Goal: Task Accomplishment & Management: Manage account settings

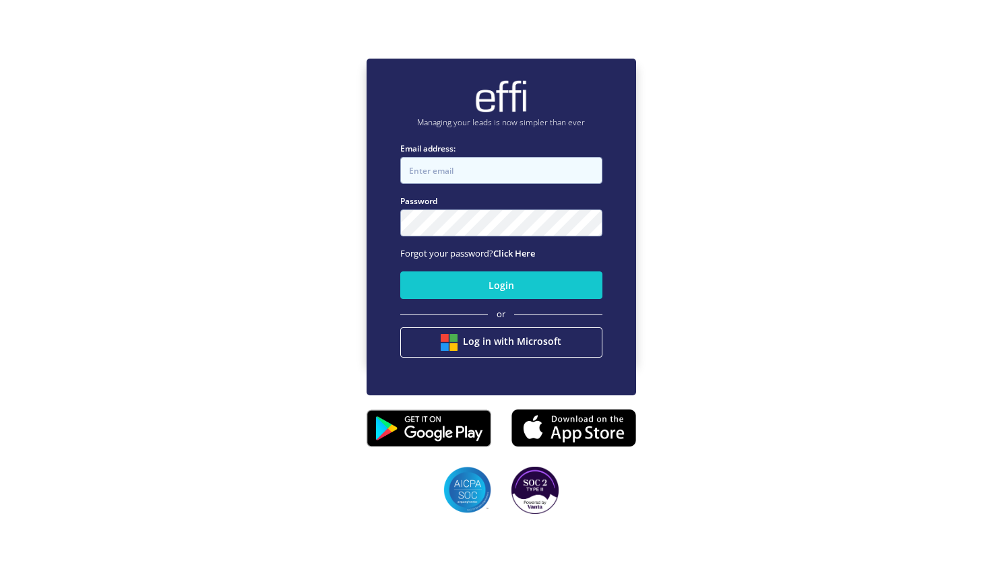
click at [488, 166] on input "Email address:" at bounding box center [501, 170] width 202 height 27
click at [488, 168] on input "Email address:" at bounding box center [501, 170] width 202 height 27
type input "neville@getneloan.com.au"
click at [400, 271] on button "Login" at bounding box center [501, 285] width 202 height 28
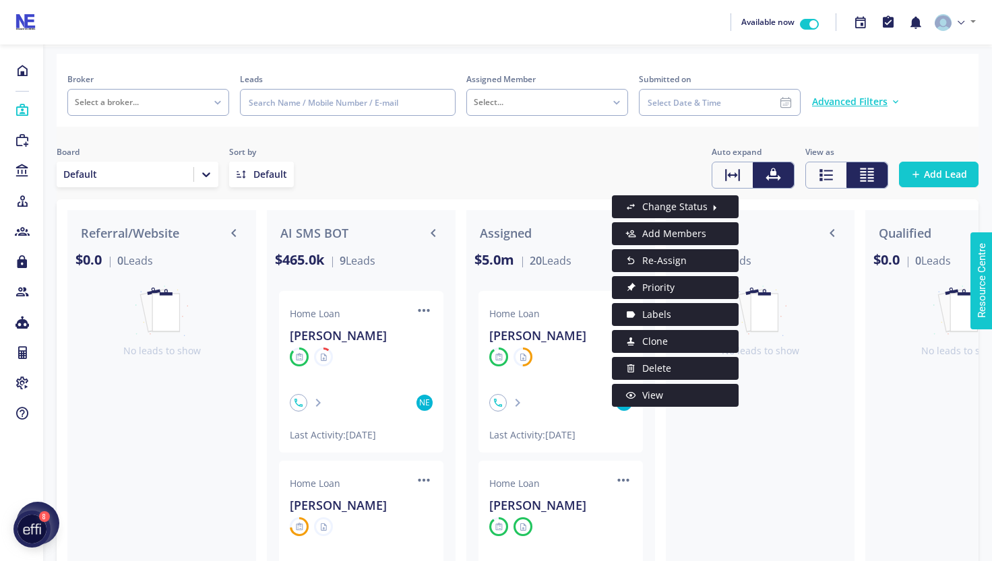
scroll to position [59, 0]
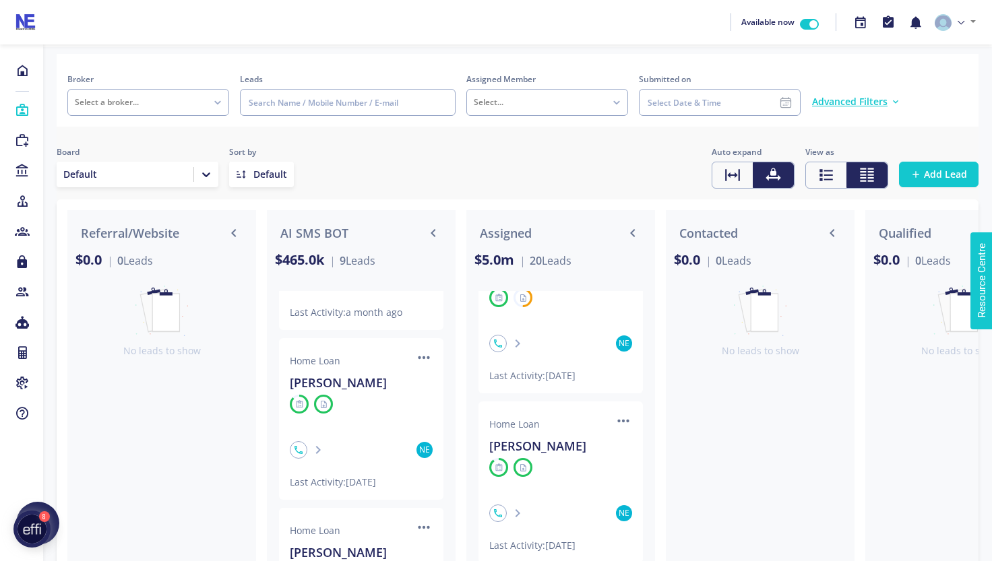
click at [378, 47] on div at bounding box center [517, 339] width 949 height 585
